Goal: Find specific page/section: Find specific page/section

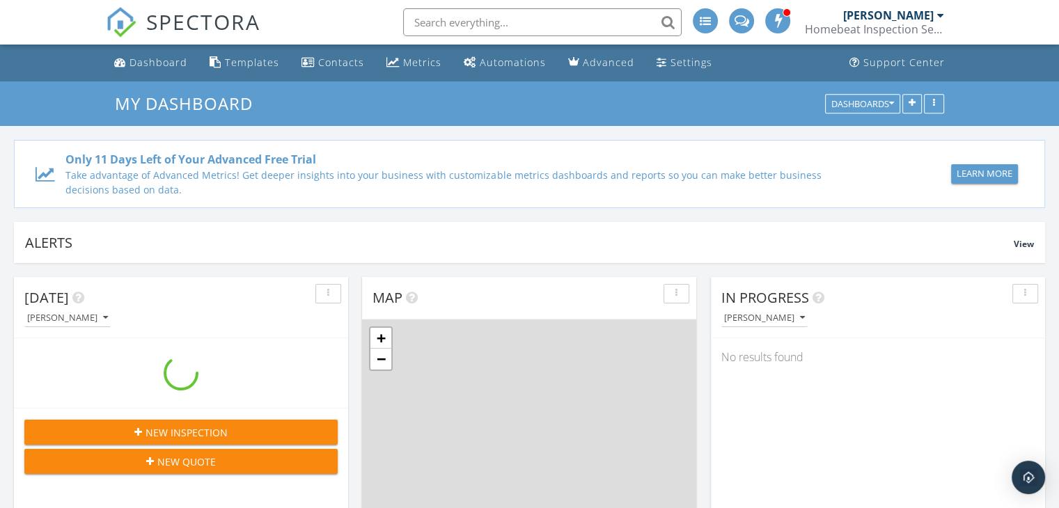
scroll to position [1288, 1080]
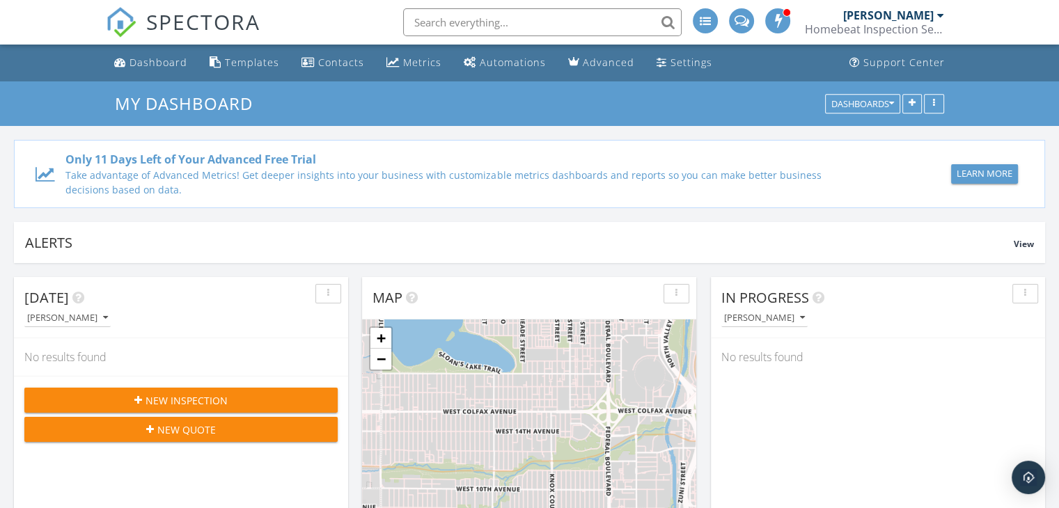
click at [784, 19] on span at bounding box center [778, 20] width 14 height 13
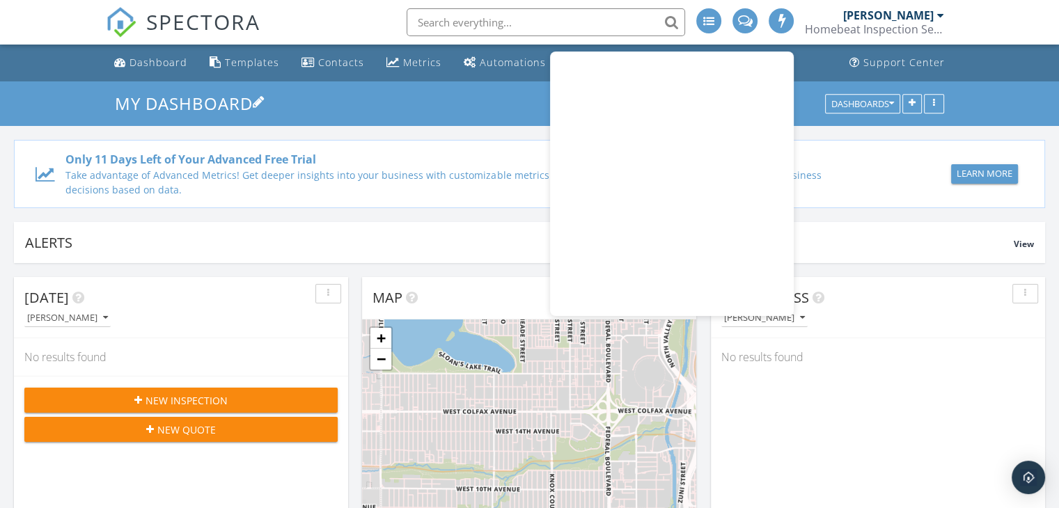
drag, startPoint x: 301, startPoint y: 98, endPoint x: 281, endPoint y: 99, distance: 19.5
click at [301, 98] on h3 "My Dashboard" at bounding box center [529, 104] width 829 height 22
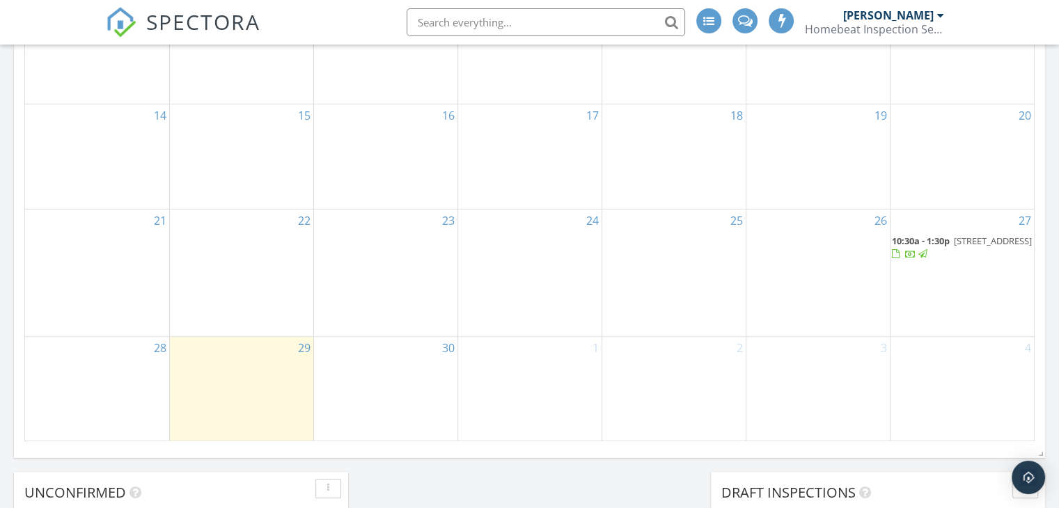
scroll to position [905, 0]
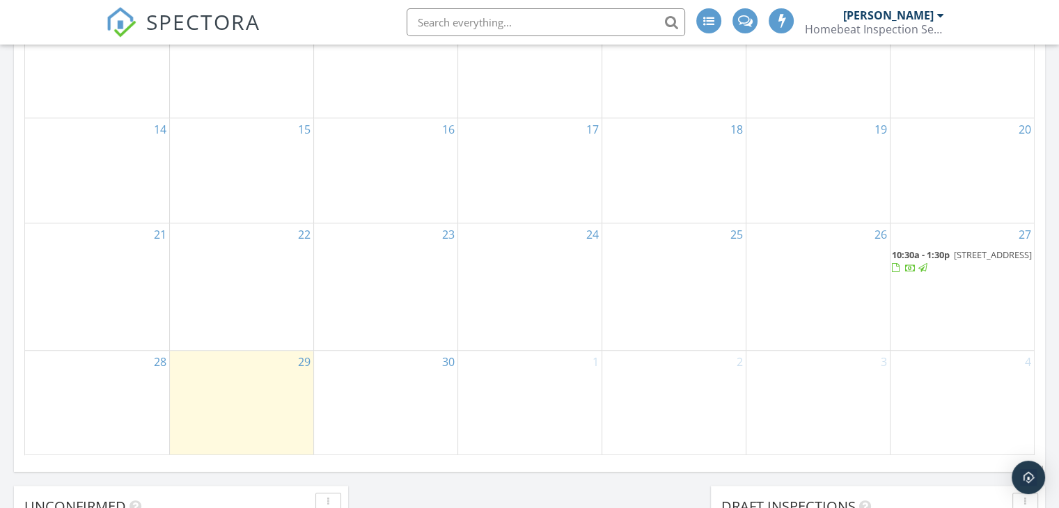
click at [503, 19] on input "text" at bounding box center [545, 22] width 278 height 28
type input "3365828050"
click at [350, 18] on div "SPECTORA 3365828050 No results found matching that criteria. [PERSON_NAME] Home…" at bounding box center [529, 22] width 847 height 45
click at [490, 16] on input "3365828050" at bounding box center [545, 22] width 278 height 28
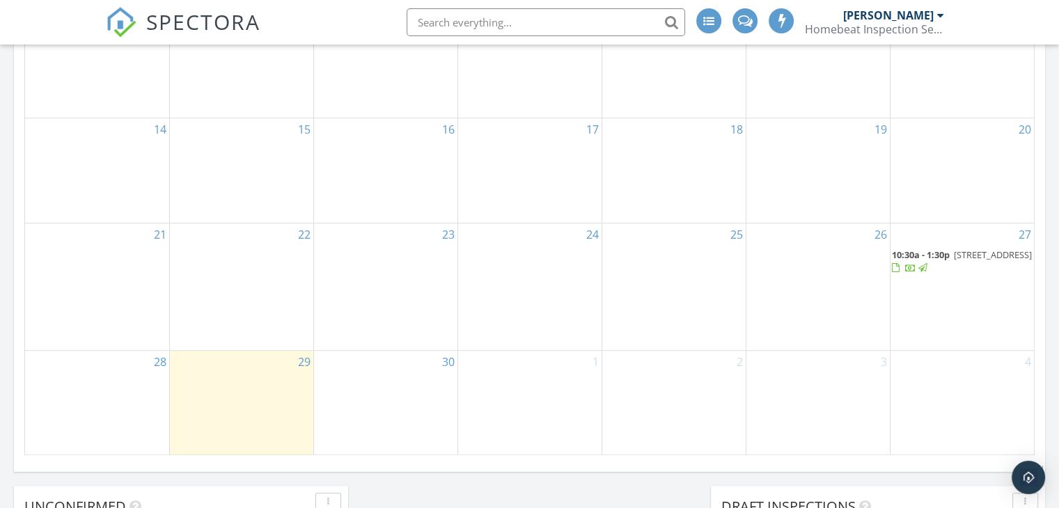
click at [478, 22] on input "text" at bounding box center [545, 22] width 278 height 28
type input "3367816314"
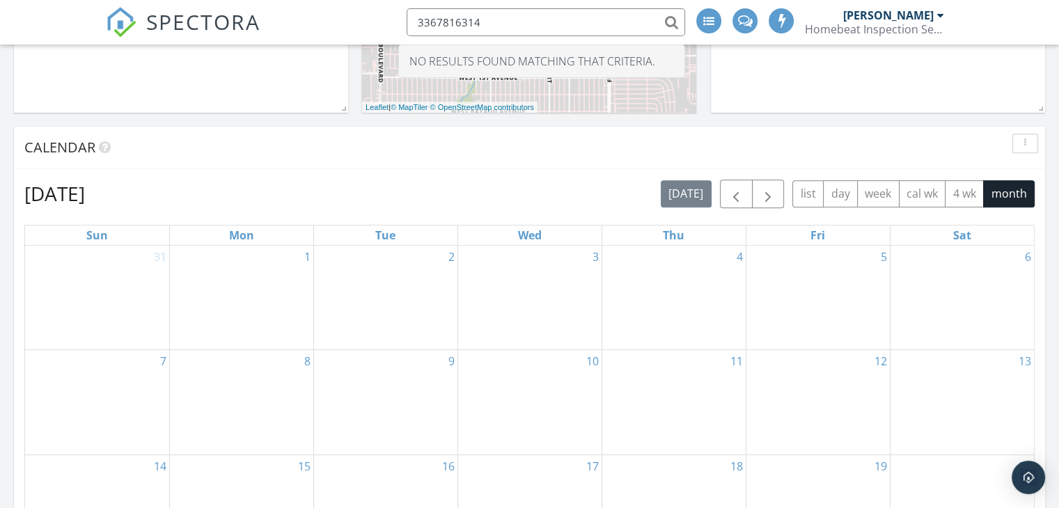
scroll to position [557, 0]
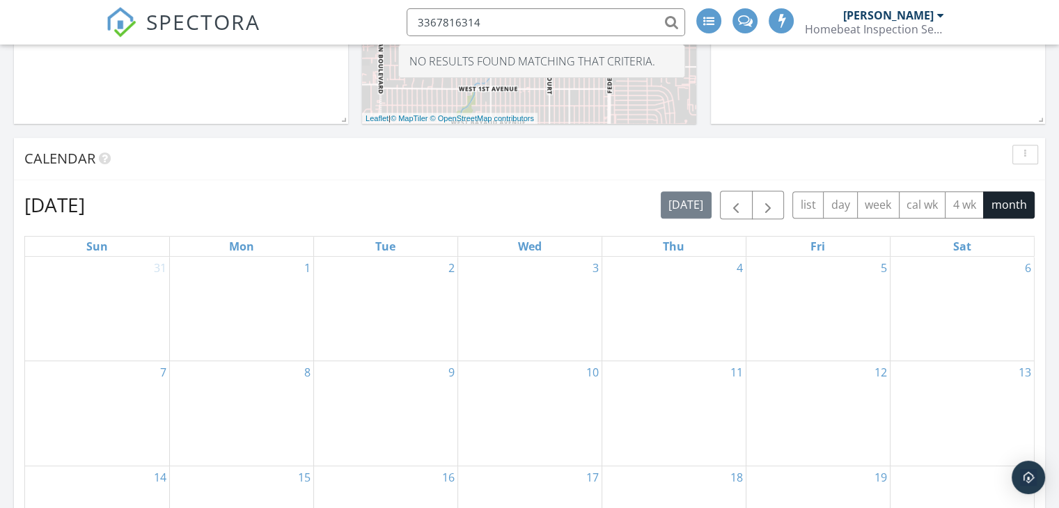
click at [503, 24] on input "3367816314" at bounding box center [545, 22] width 278 height 28
click at [503, 25] on input "3367816314" at bounding box center [545, 22] width 278 height 28
